Goal: Transaction & Acquisition: Purchase product/service

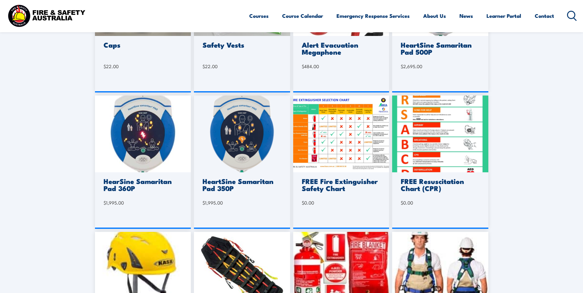
scroll to position [154, 0]
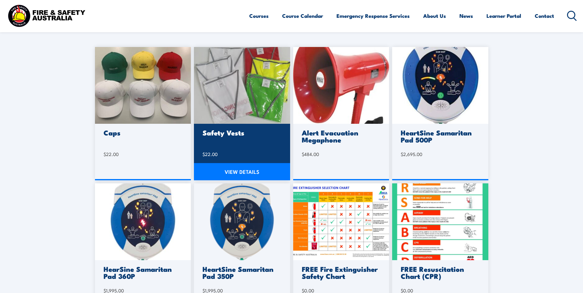
click at [251, 113] on img at bounding box center [242, 85] width 96 height 77
